Goal: Task Accomplishment & Management: Manage account settings

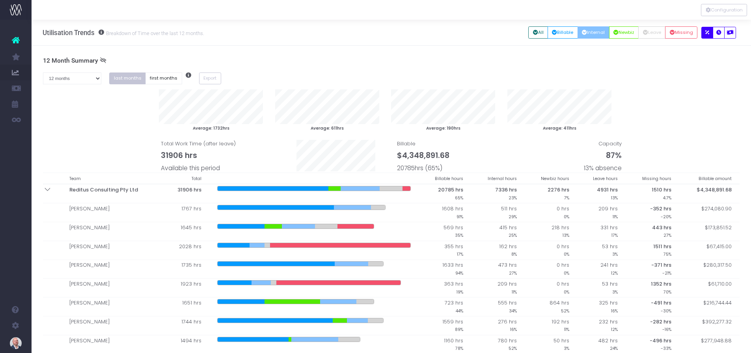
click at [315, 58] on h3 "12 Month Summary" at bounding box center [391, 60] width 697 height 7
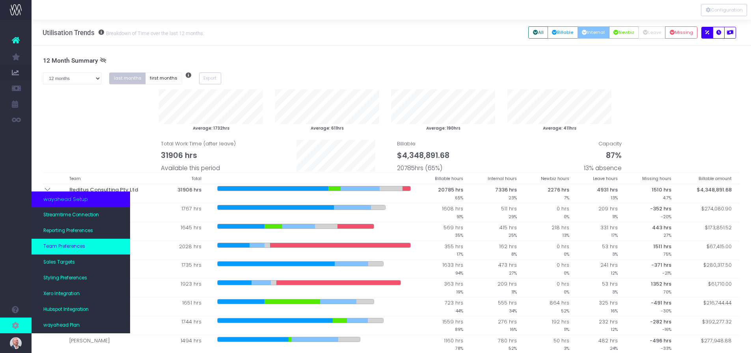
click at [65, 250] on span "Team Preferences" at bounding box center [64, 246] width 42 height 7
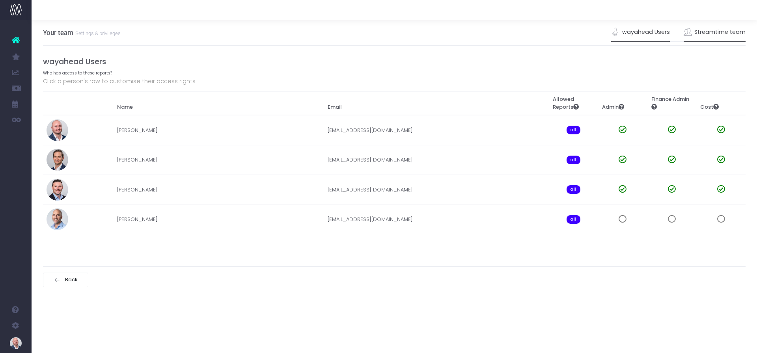
click at [713, 29] on link "Streamtime team" at bounding box center [715, 32] width 62 height 18
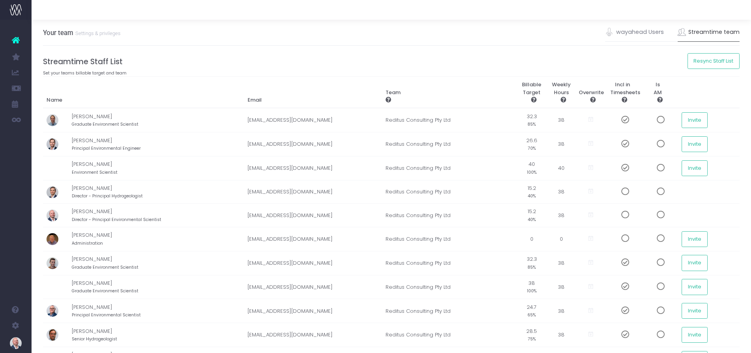
click at [17, 41] on icon at bounding box center [16, 40] width 8 height 10
